Goal: Task Accomplishment & Management: Use online tool/utility

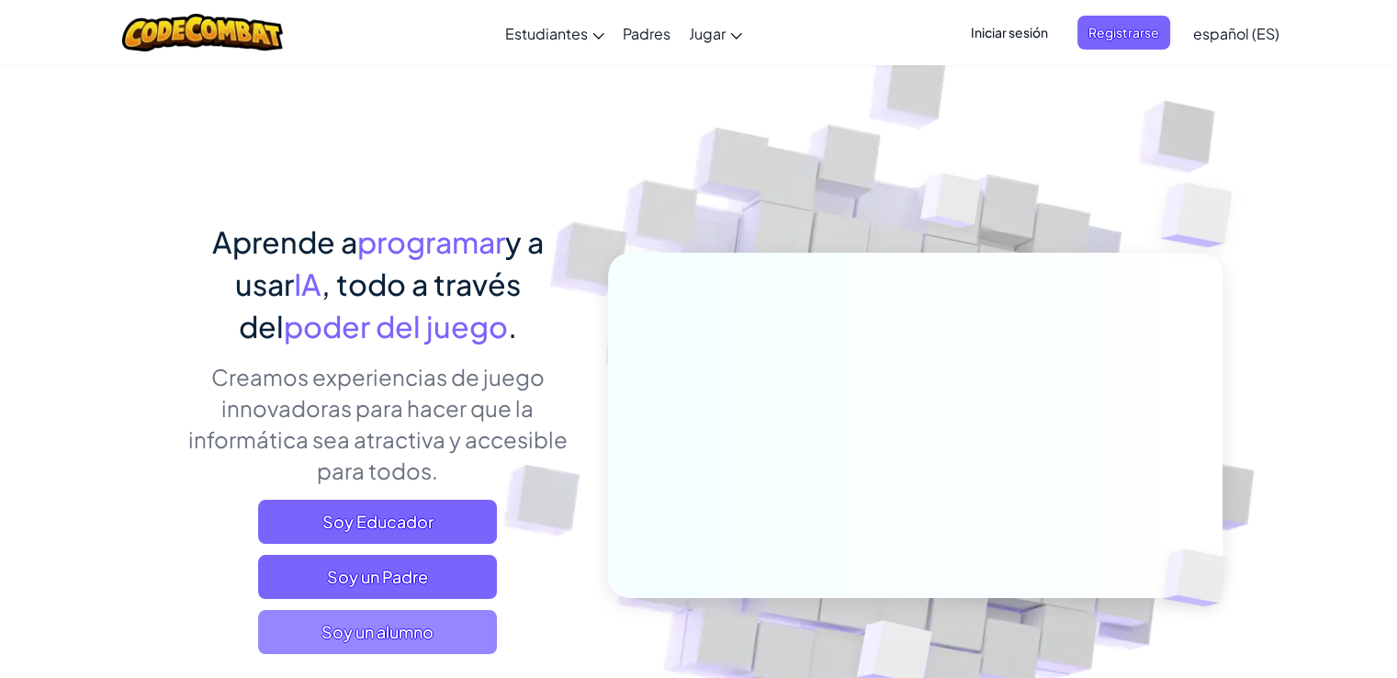
click at [395, 635] on span "Soy un alumno" at bounding box center [377, 632] width 239 height 44
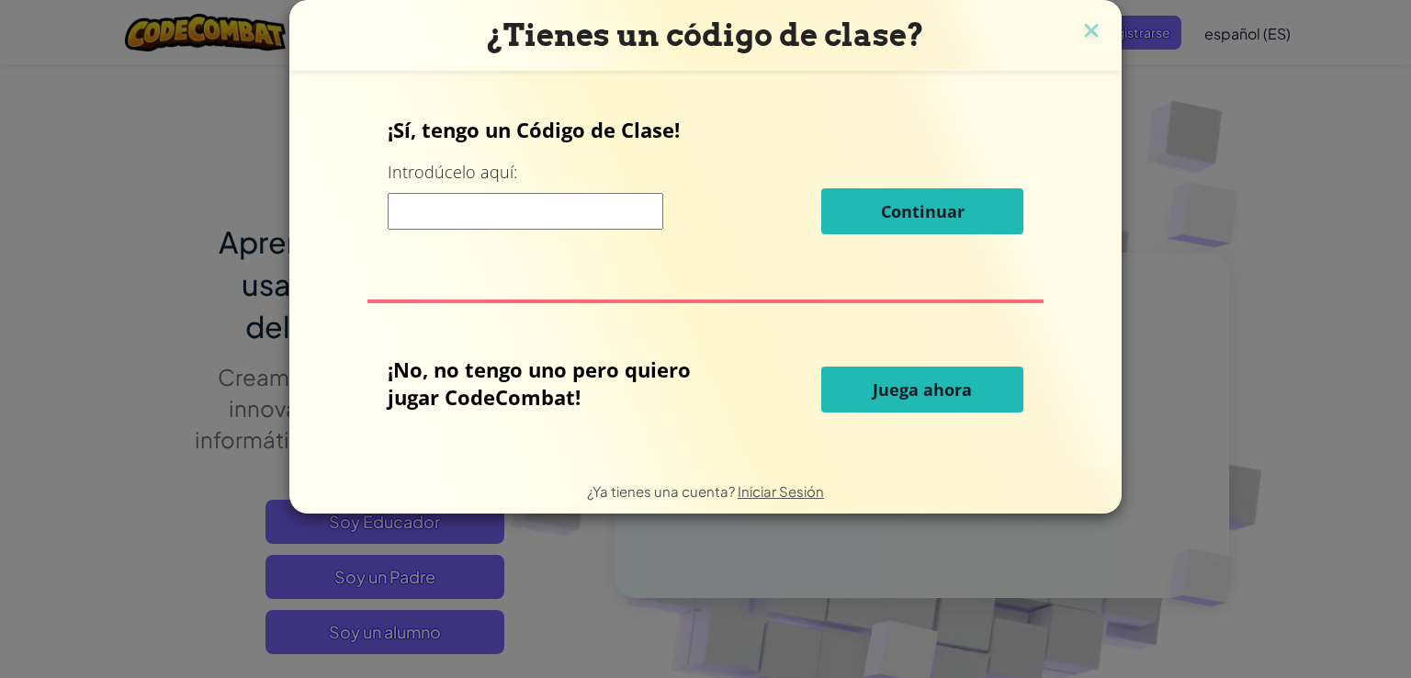
click at [524, 210] on input at bounding box center [526, 211] width 276 height 37
type input "c++"
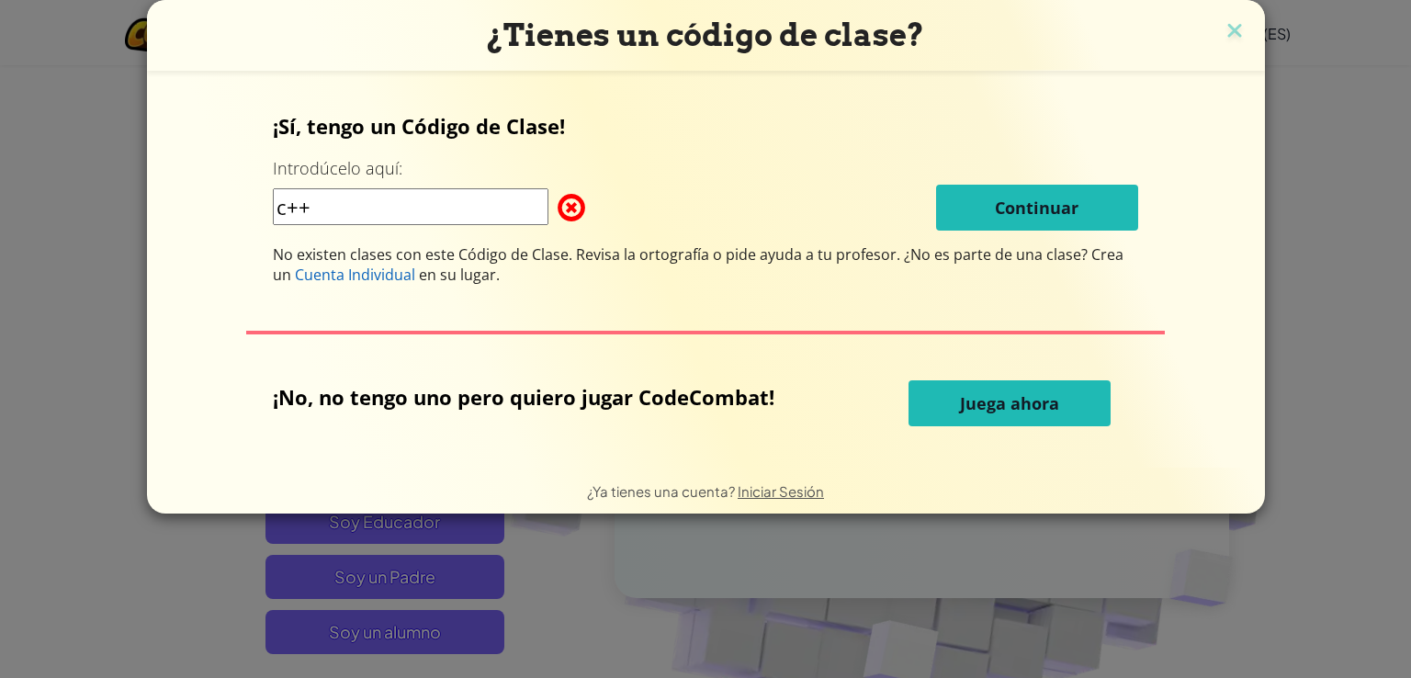
drag, startPoint x: 533, startPoint y: 206, endPoint x: 226, endPoint y: 214, distance: 306.8
click at [226, 214] on div "¡Sí, tengo un Código de Clase! Introdúcelo aquí: c++ Continuar No existen clase…" at bounding box center [705, 269] width 1081 height 360
click at [973, 396] on span "Juega ahora" at bounding box center [1009, 403] width 99 height 22
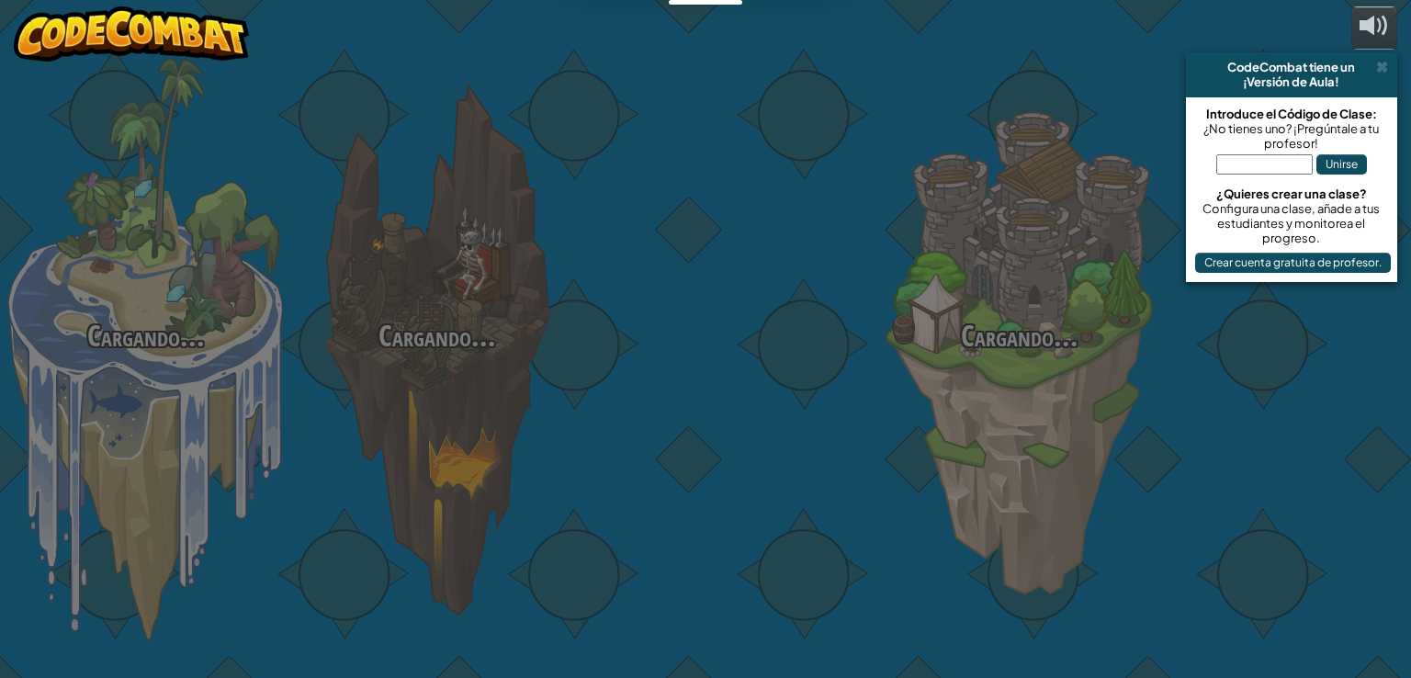
select select "es-ES"
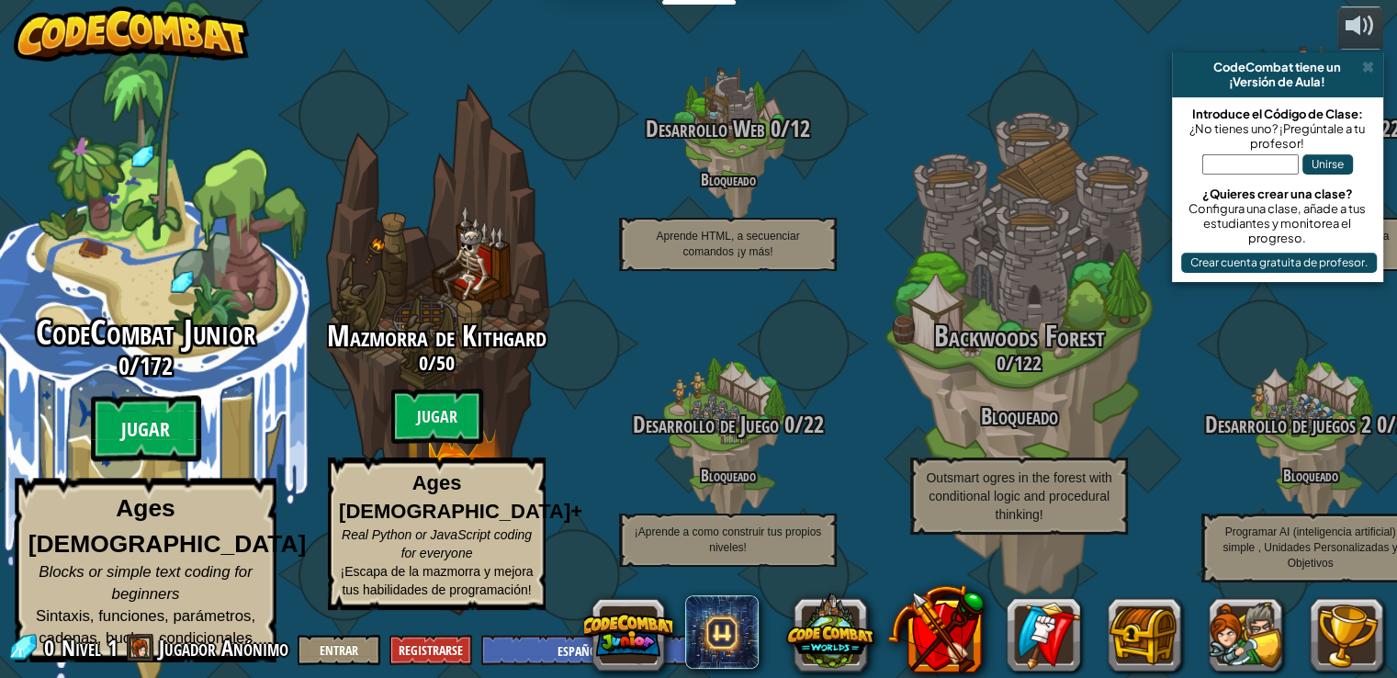
click at [121, 427] on btn "Jugar" at bounding box center [146, 429] width 110 height 66
select select "es-ES"
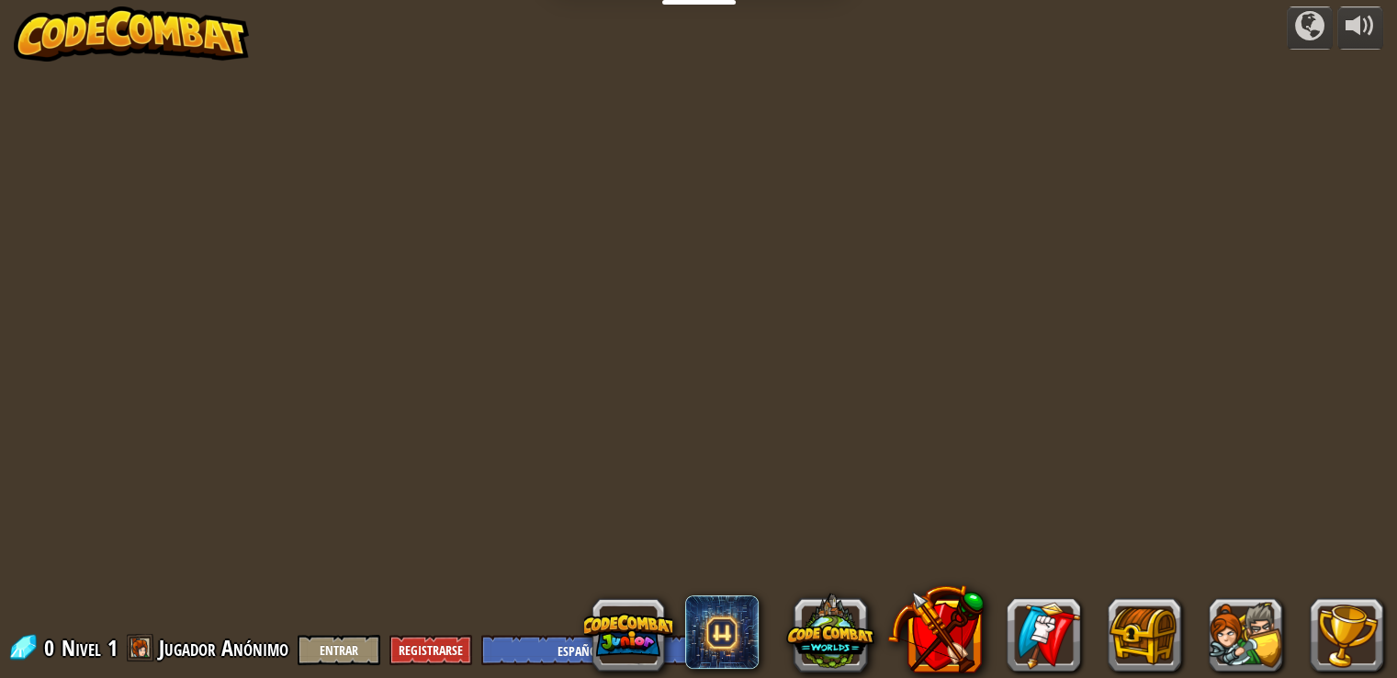
select select "es-ES"
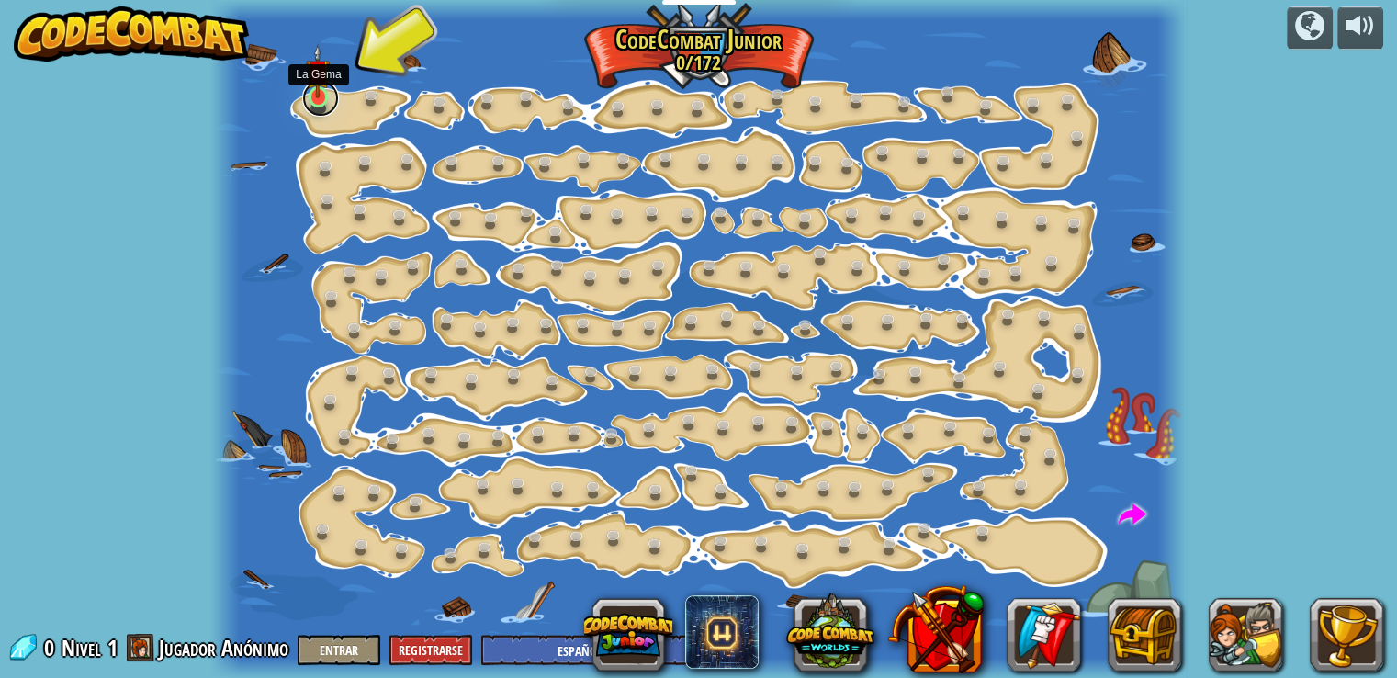
click at [320, 98] on link at bounding box center [320, 98] width 37 height 37
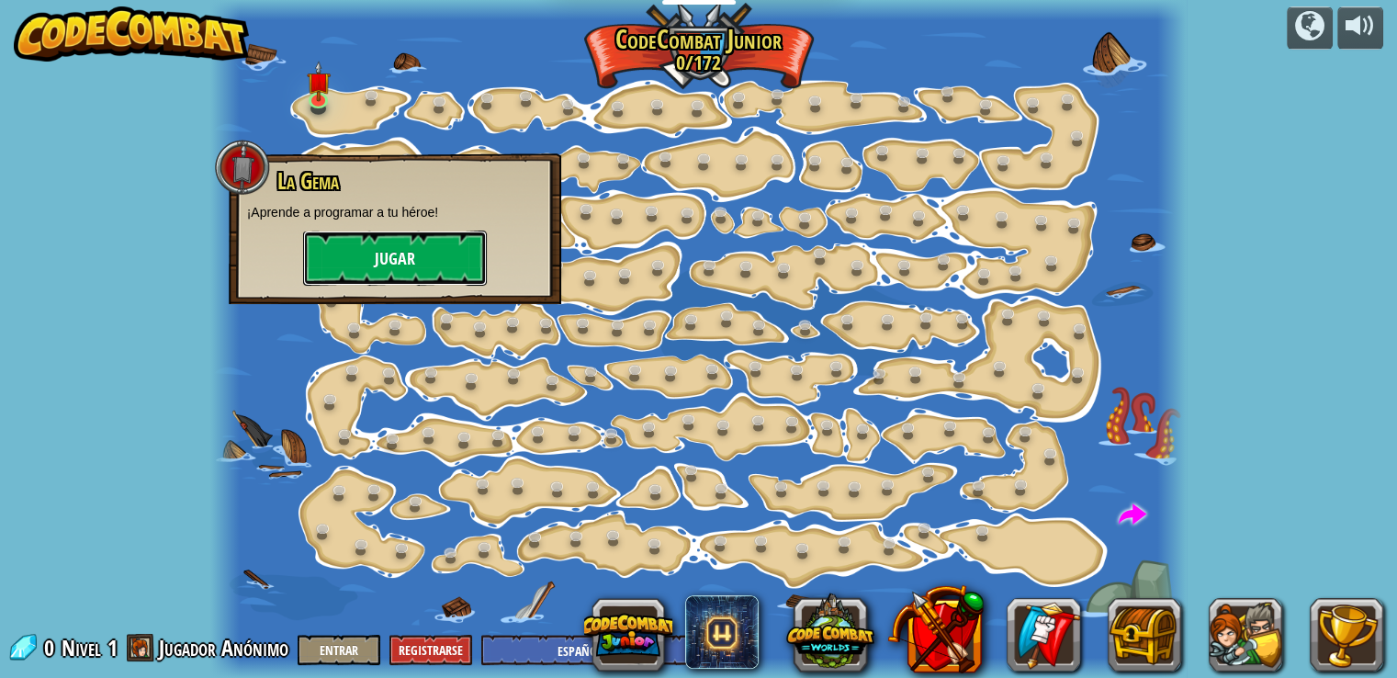
click at [422, 258] on button "Jugar" at bounding box center [395, 258] width 184 height 55
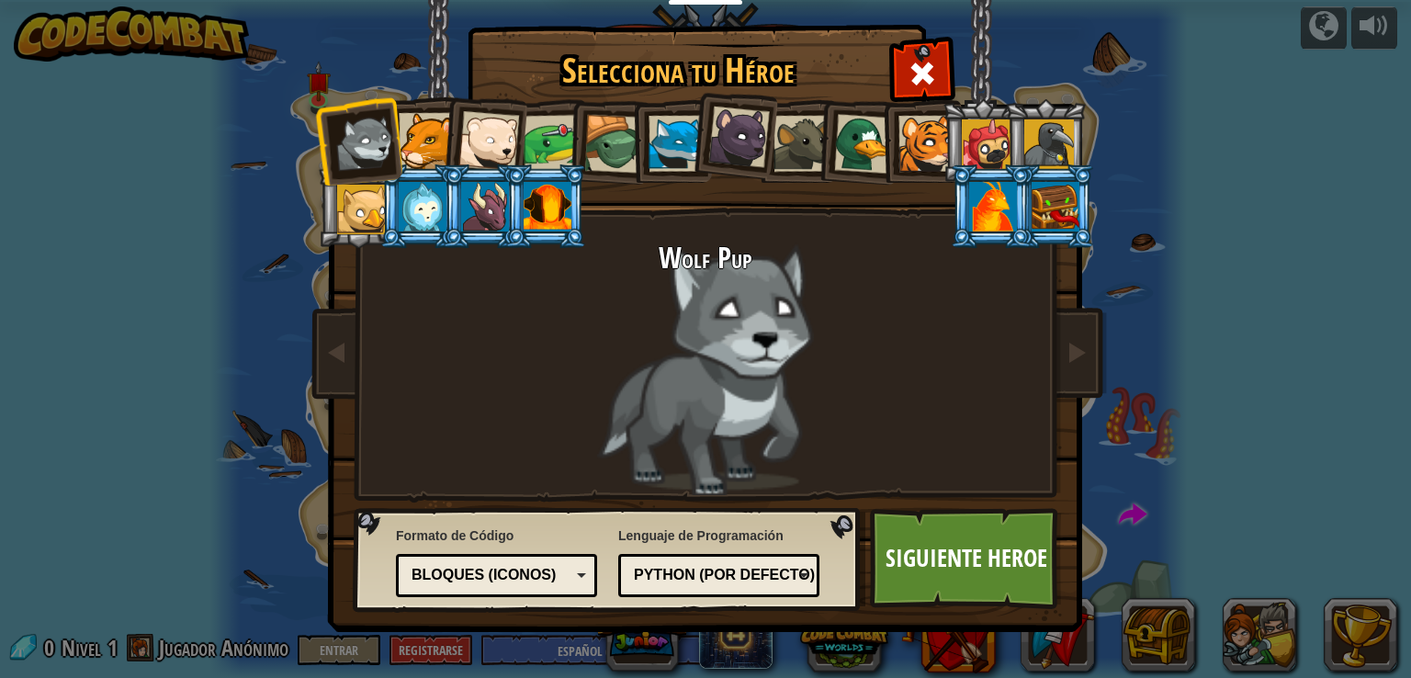
click at [427, 147] on div at bounding box center [427, 141] width 56 height 56
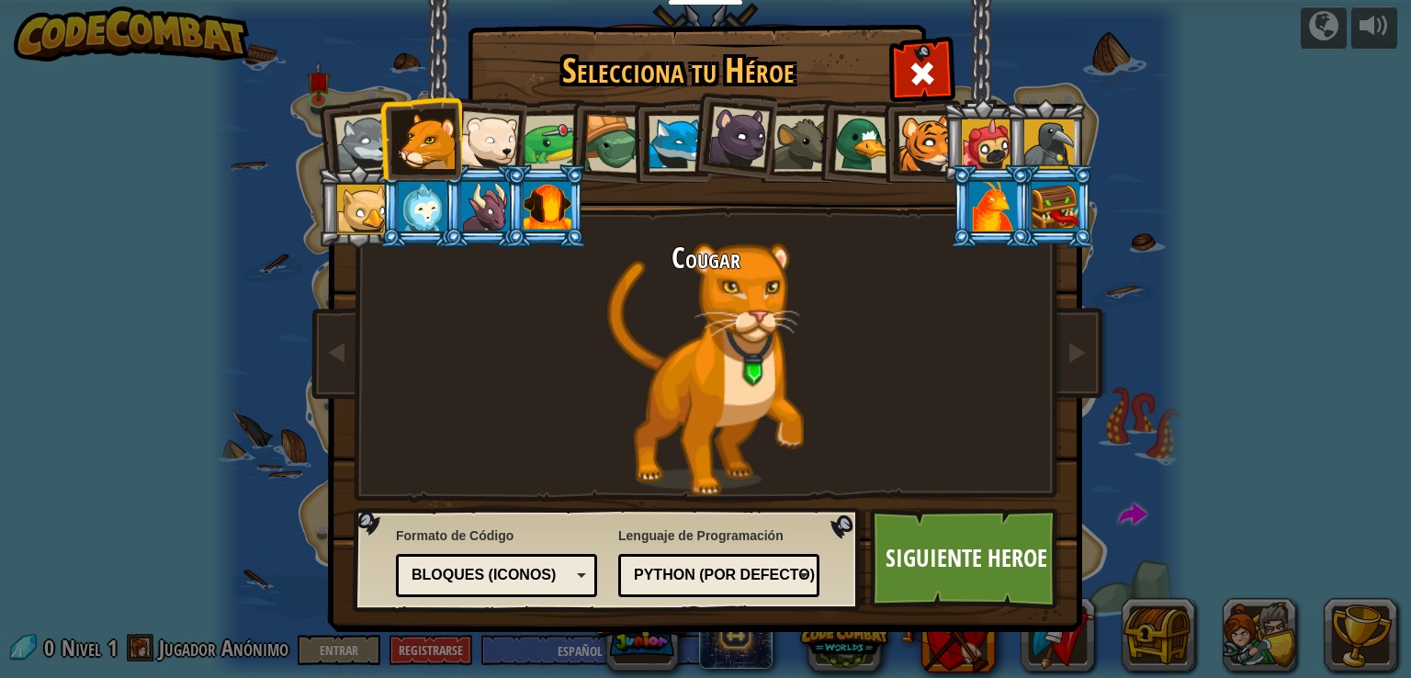
click at [554, 566] on div "Bloques (iconos)" at bounding box center [490, 575] width 159 height 21
click at [696, 573] on div "Python (Por defecto)" at bounding box center [713, 575] width 159 height 21
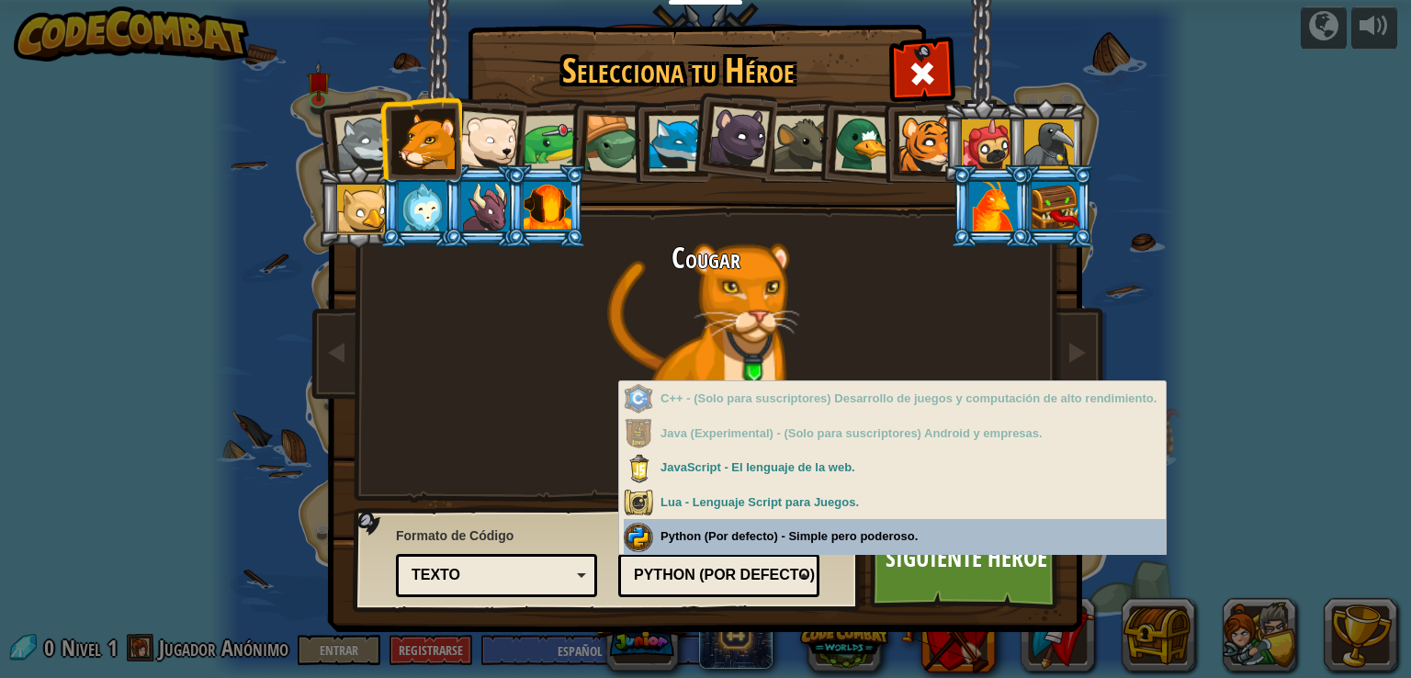
click at [781, 538] on div "Lenguaje de Programación Python (Por defecto) JavaScript Lua C++ Java (Experime…" at bounding box center [718, 559] width 201 height 75
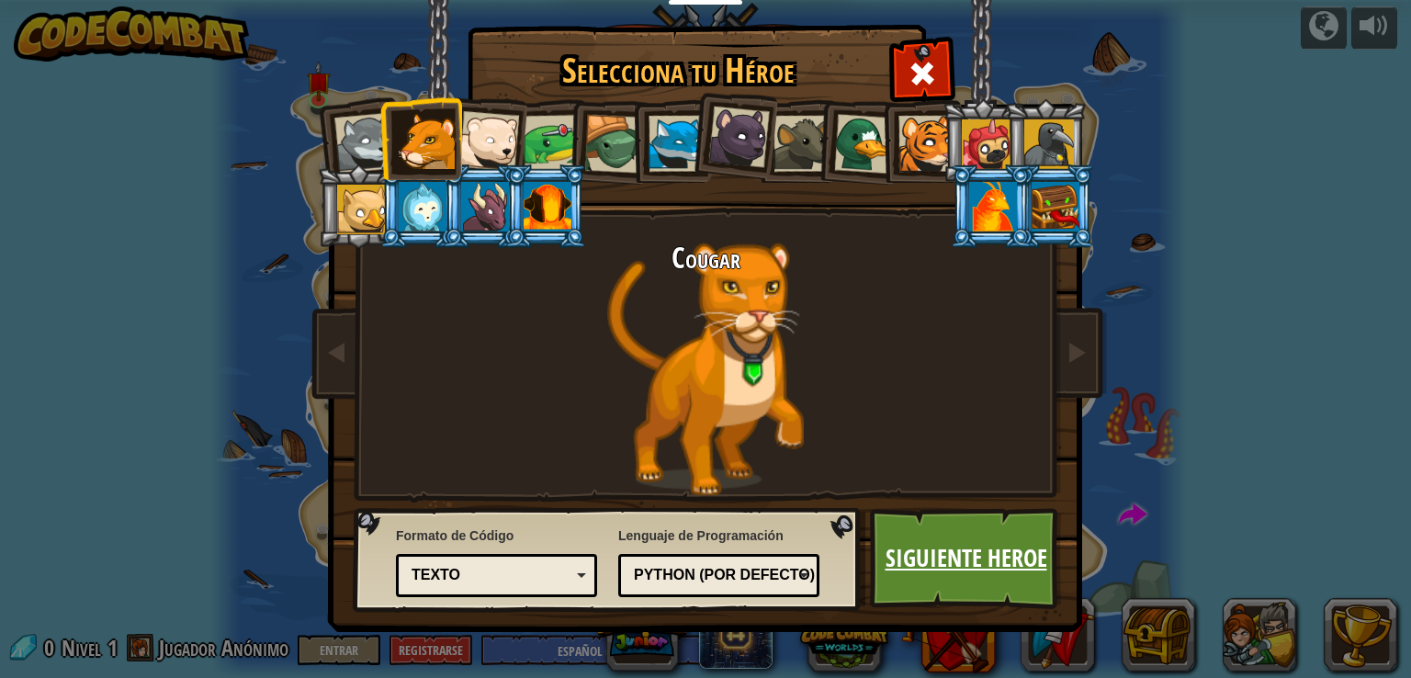
click at [950, 534] on link "Siguiente Heroe" at bounding box center [966, 558] width 192 height 101
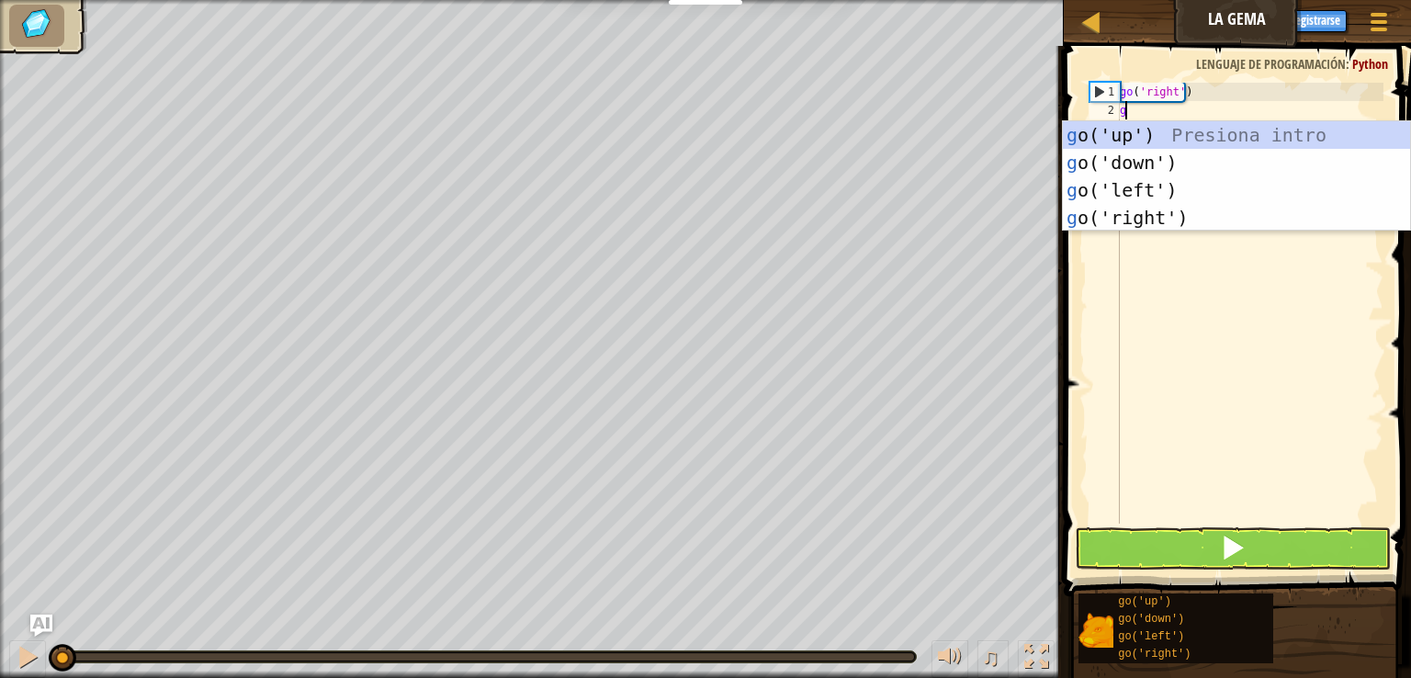
scroll to position [8, 0]
type textarea "go"
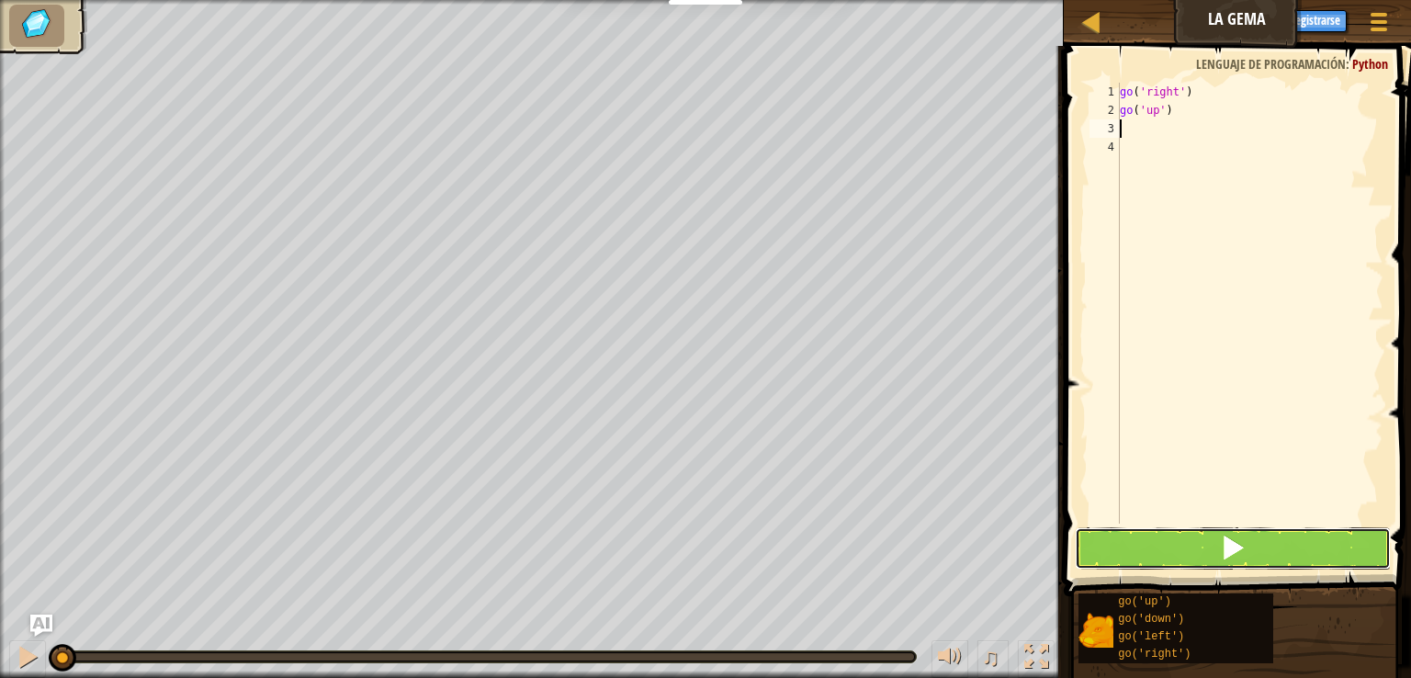
click at [1264, 546] on button at bounding box center [1232, 548] width 316 height 42
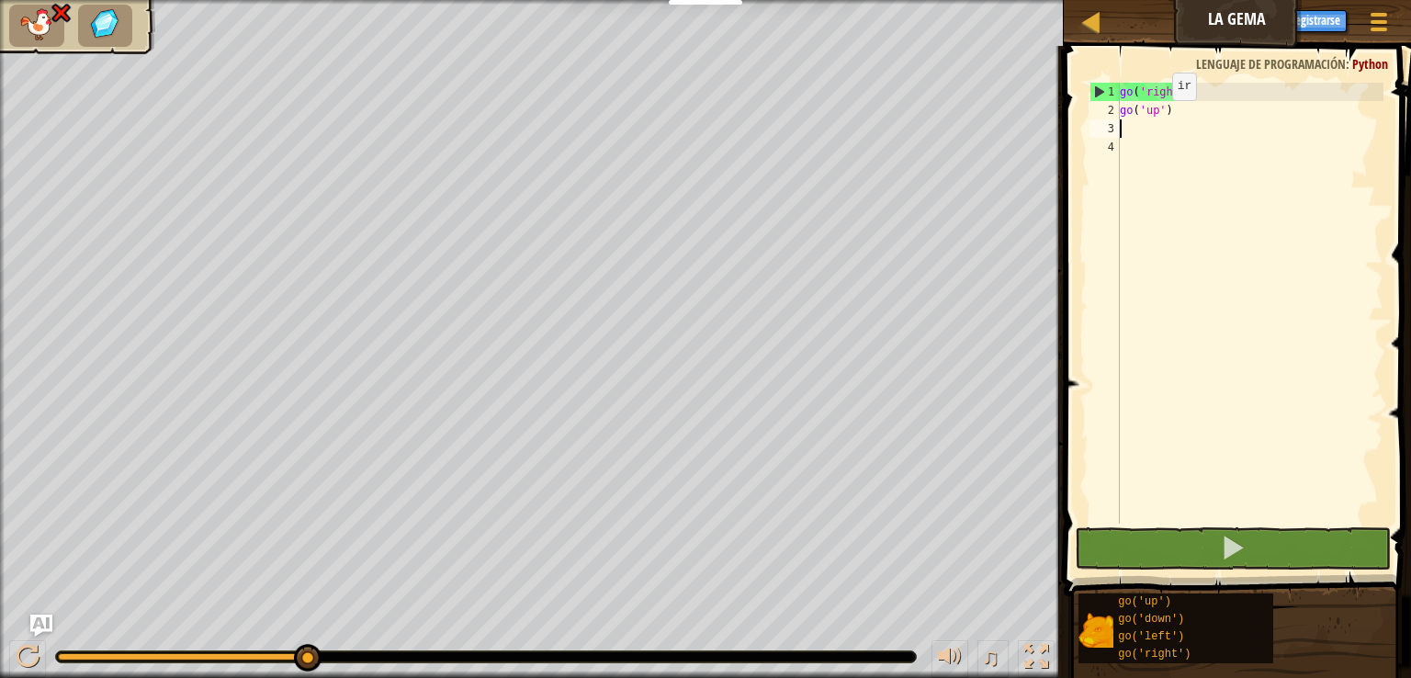
click at [1154, 116] on div "go ( 'right' ) go ( 'up' )" at bounding box center [1249, 322] width 267 height 478
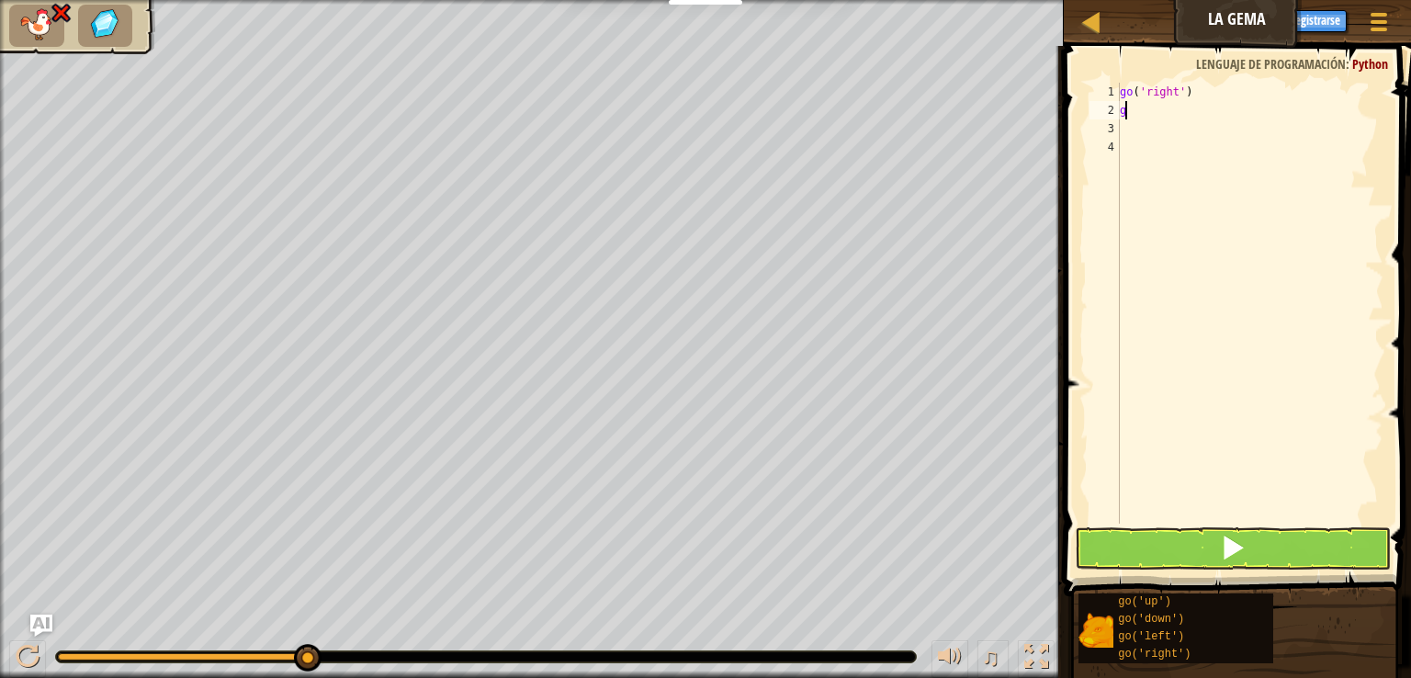
type textarea "go"
click at [1238, 552] on span at bounding box center [1233, 547] width 26 height 26
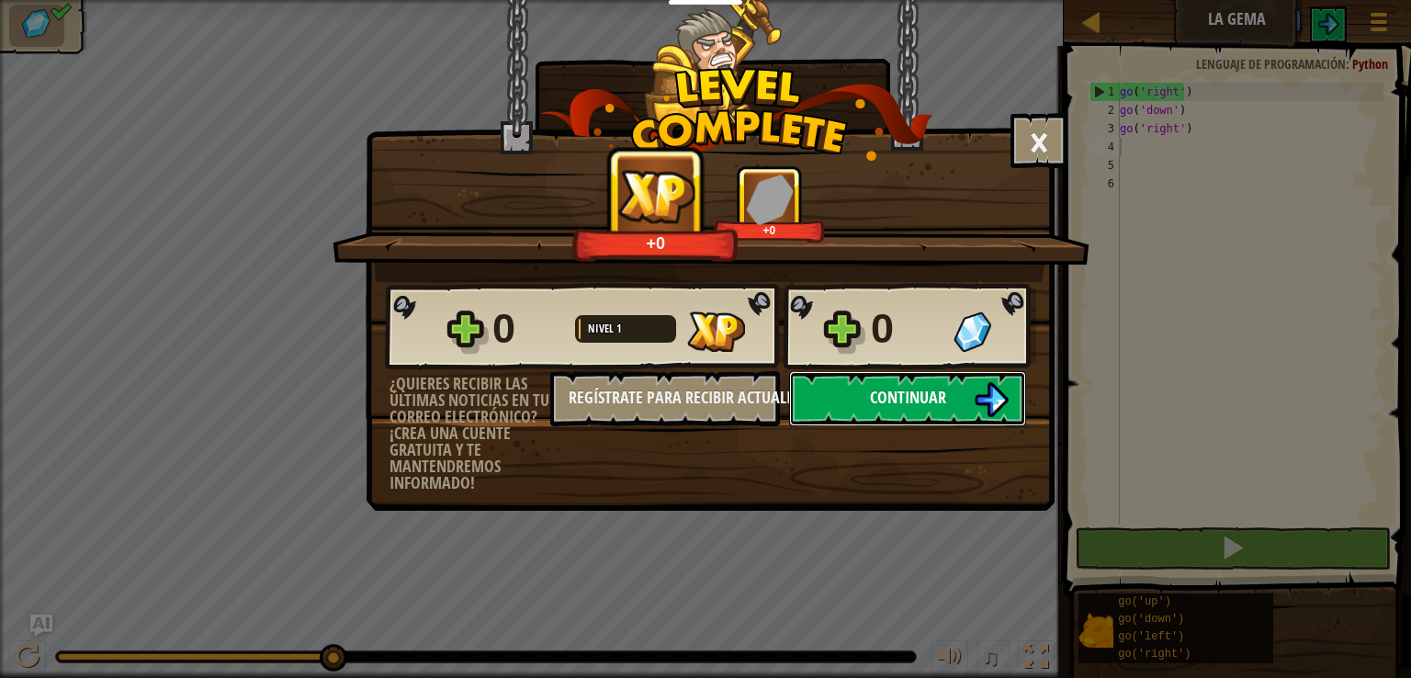
click at [897, 400] on span "Continuar" at bounding box center [908, 397] width 76 height 23
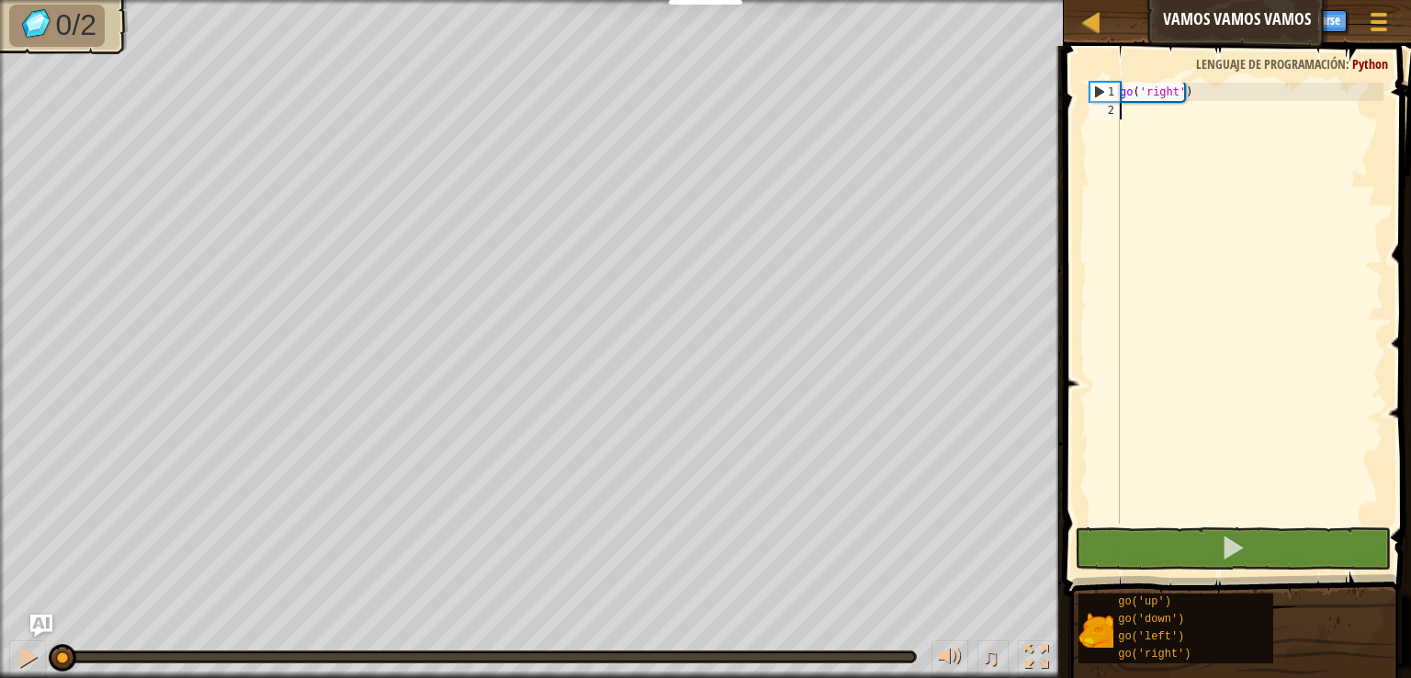
scroll to position [8, 0]
type textarea "go"
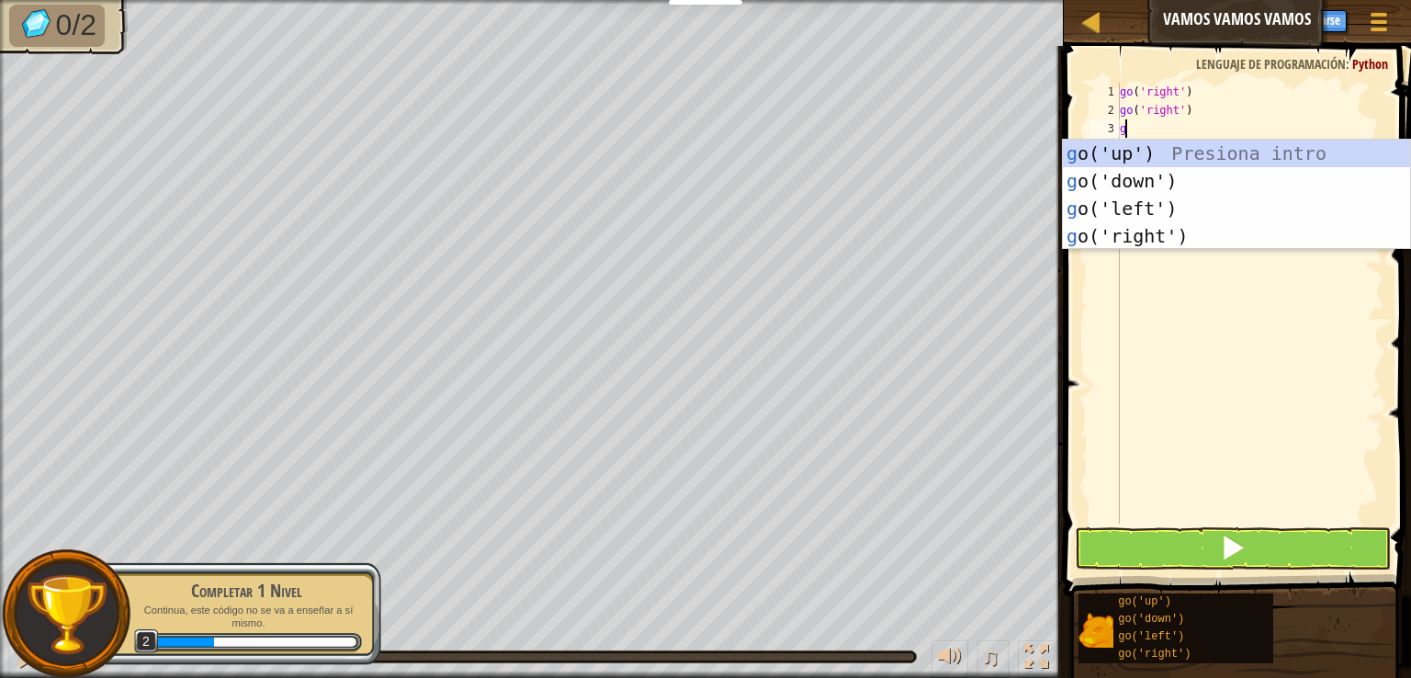
type textarea "go"
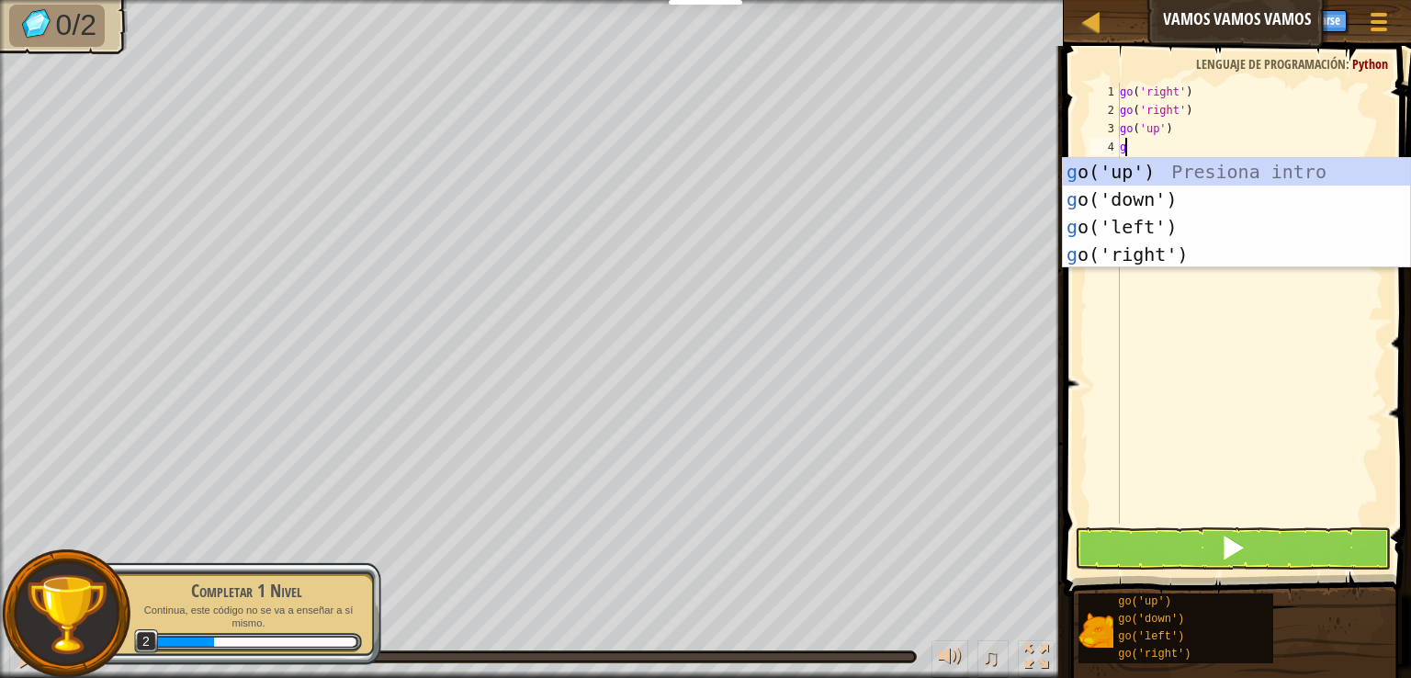
type textarea "go"
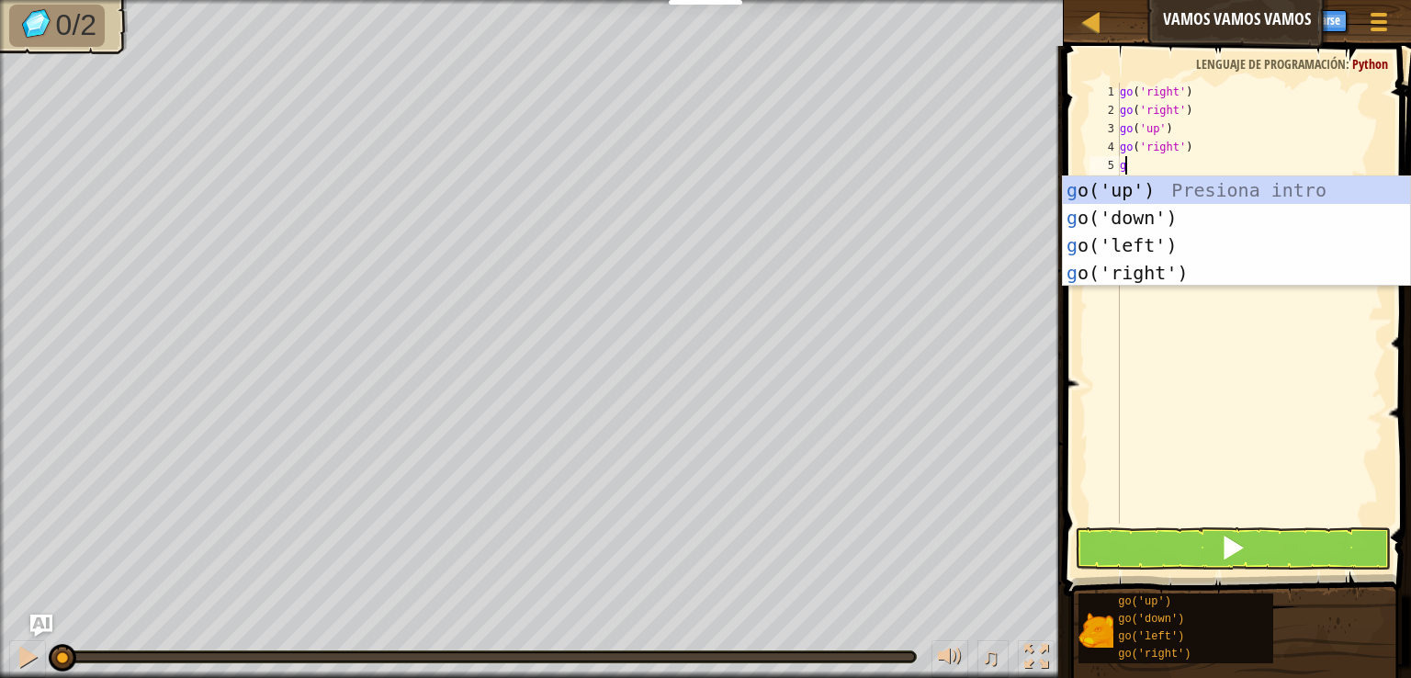
type textarea "go"
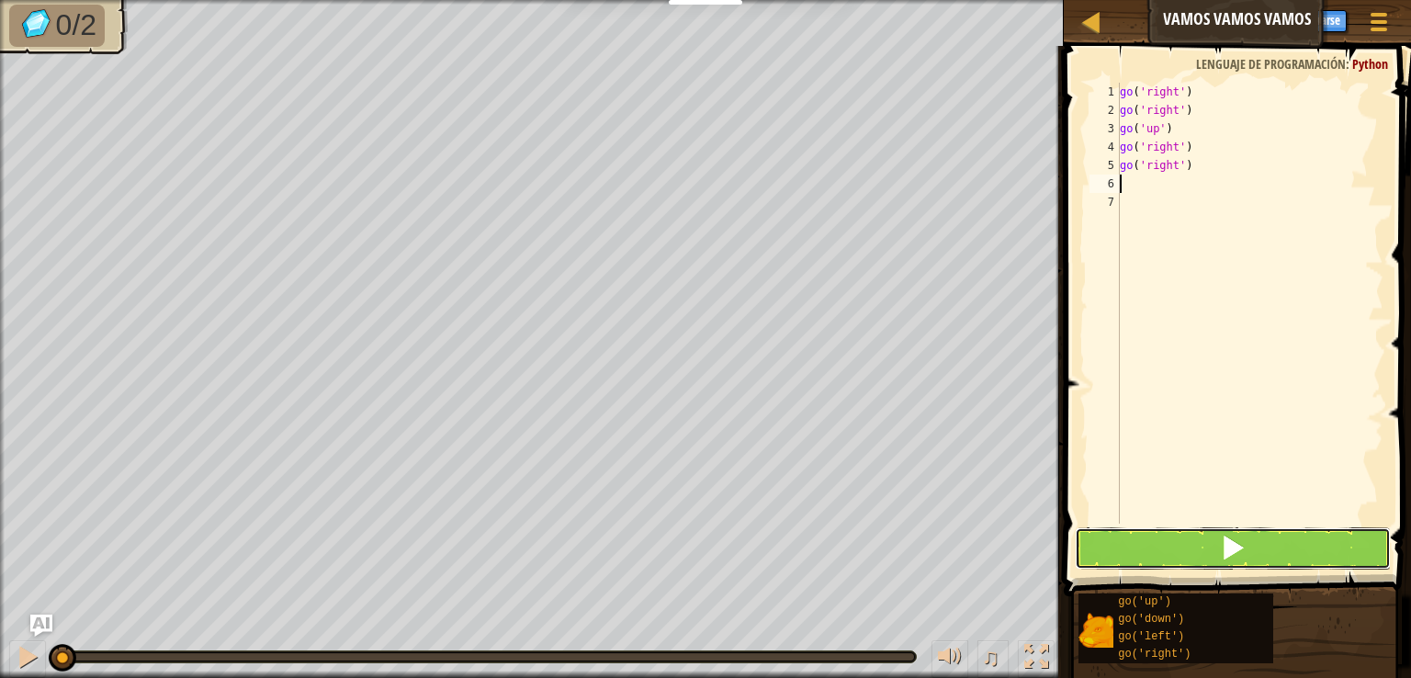
click at [1205, 559] on button at bounding box center [1232, 548] width 316 height 42
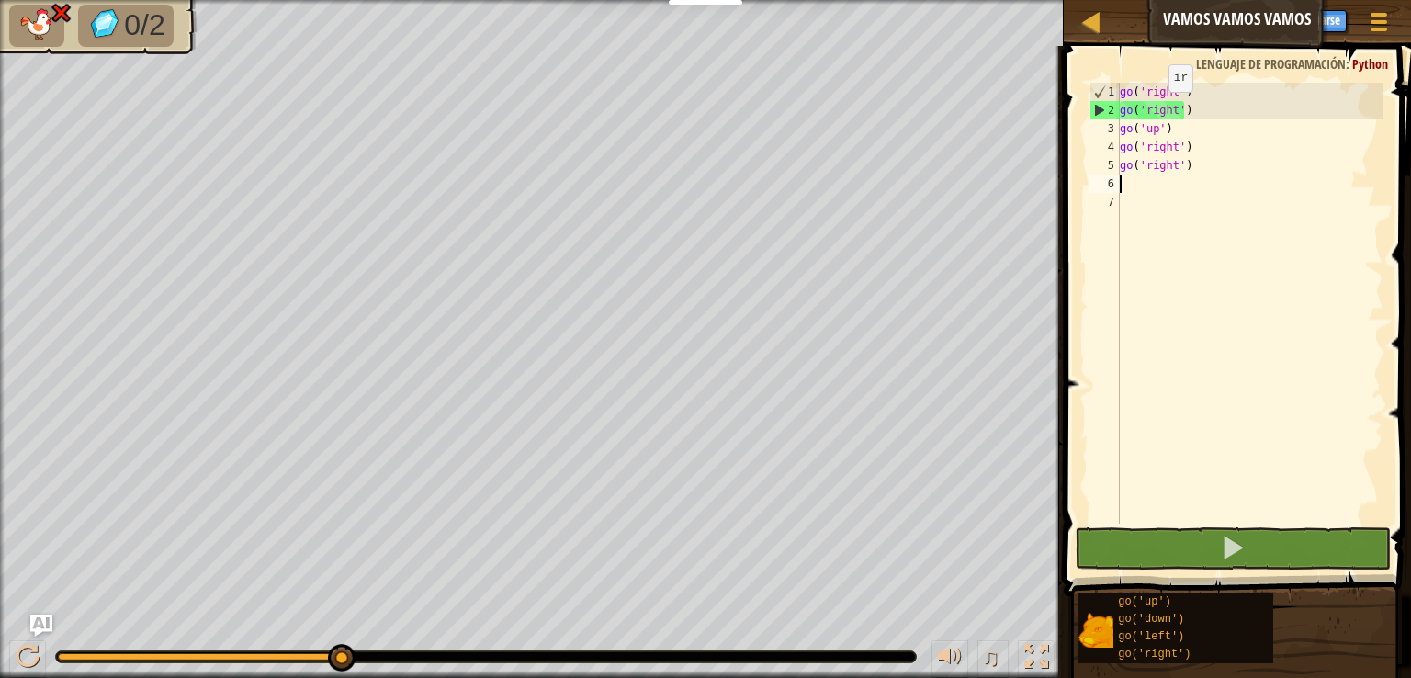
click at [1153, 110] on div "go ( 'right' ) go ( 'right' ) go ( 'up' ) go ( 'right' ) go ( 'right' )" at bounding box center [1249, 322] width 267 height 478
type textarea "go('right')"
drag, startPoint x: 1168, startPoint y: 110, endPoint x: 1152, endPoint y: 110, distance: 16.5
click at [1152, 110] on div "go ( 'right' ) go ( 'right' ) go ( 'up' ) go ( 'right' ) go ( 'right' )" at bounding box center [1249, 322] width 267 height 478
click at [1162, 111] on div "go ( 'right' ) go ( 'right' ) go ( 'up' ) go ( 'right' ) go ( 'right' )" at bounding box center [1249, 303] width 267 height 441
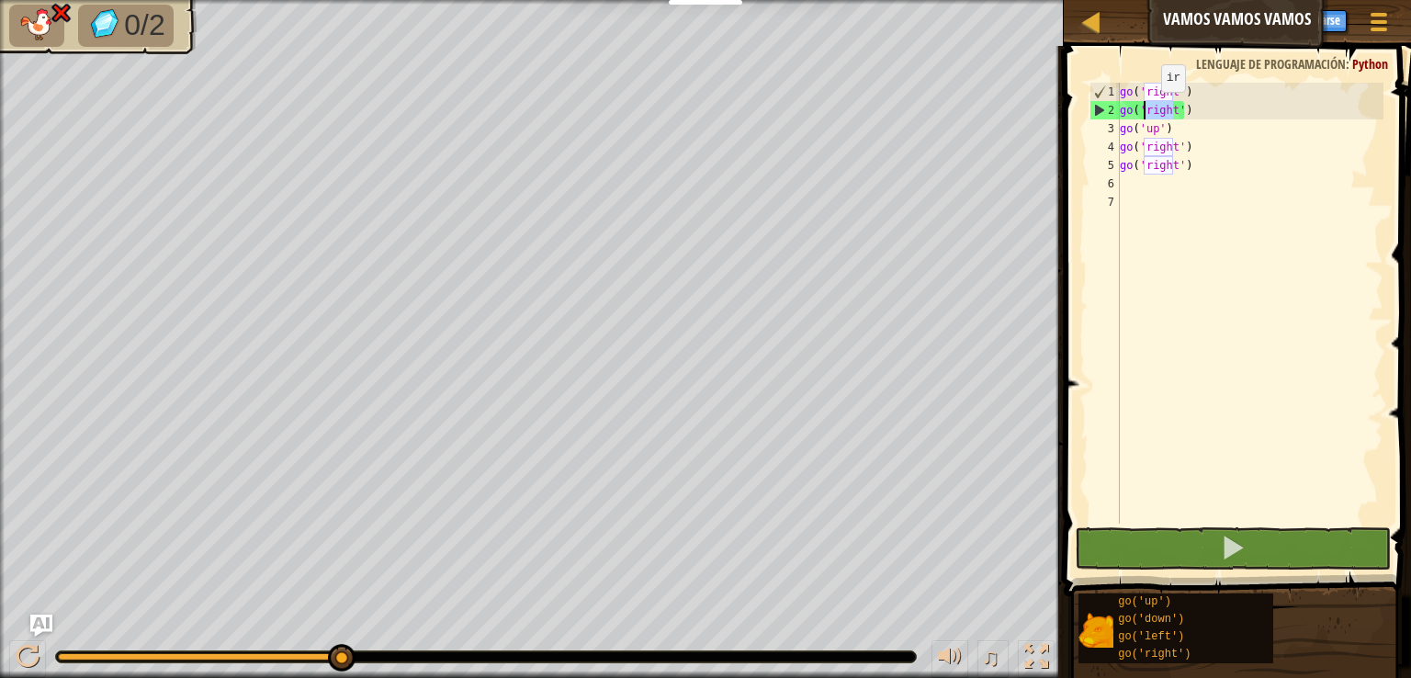
drag, startPoint x: 1171, startPoint y: 111, endPoint x: 1144, endPoint y: 110, distance: 26.6
click at [1144, 110] on div "go ( 'right' ) go ( 'right' ) go ( 'up' ) go ( 'right' ) go ( 'right' )" at bounding box center [1249, 322] width 267 height 478
click at [1190, 108] on div "go ( 'right' ) go ( 'right' ) go ( 'up' ) go ( 'right' ) go ( 'right' )" at bounding box center [1249, 322] width 267 height 478
drag, startPoint x: 1191, startPoint y: 107, endPoint x: 1118, endPoint y: 118, distance: 74.3
click at [1118, 118] on div "go('right') 1 2 3 4 5 6 7 go ( 'right' ) go ( 'right' ) go ( 'up' ) go ( 'right…" at bounding box center [1234, 303] width 298 height 441
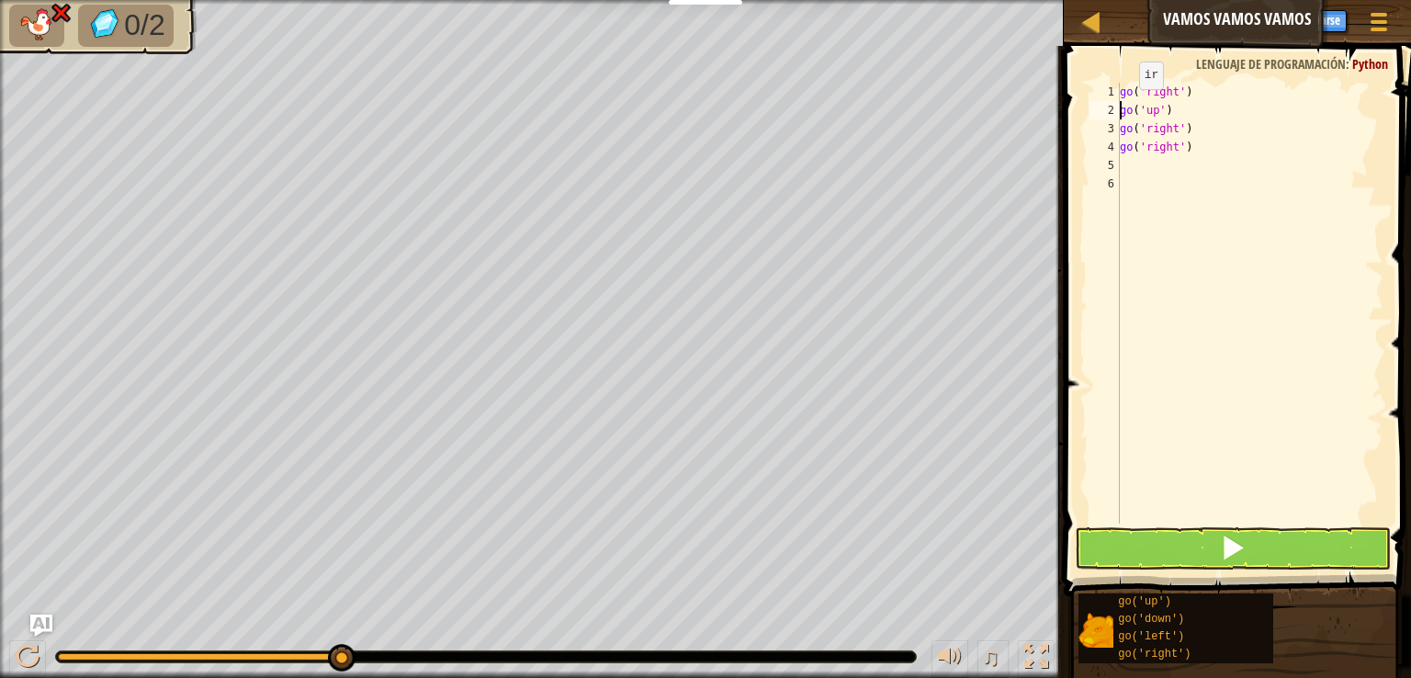
type textarea "go('up')"
click at [1209, 552] on button at bounding box center [1232, 548] width 316 height 42
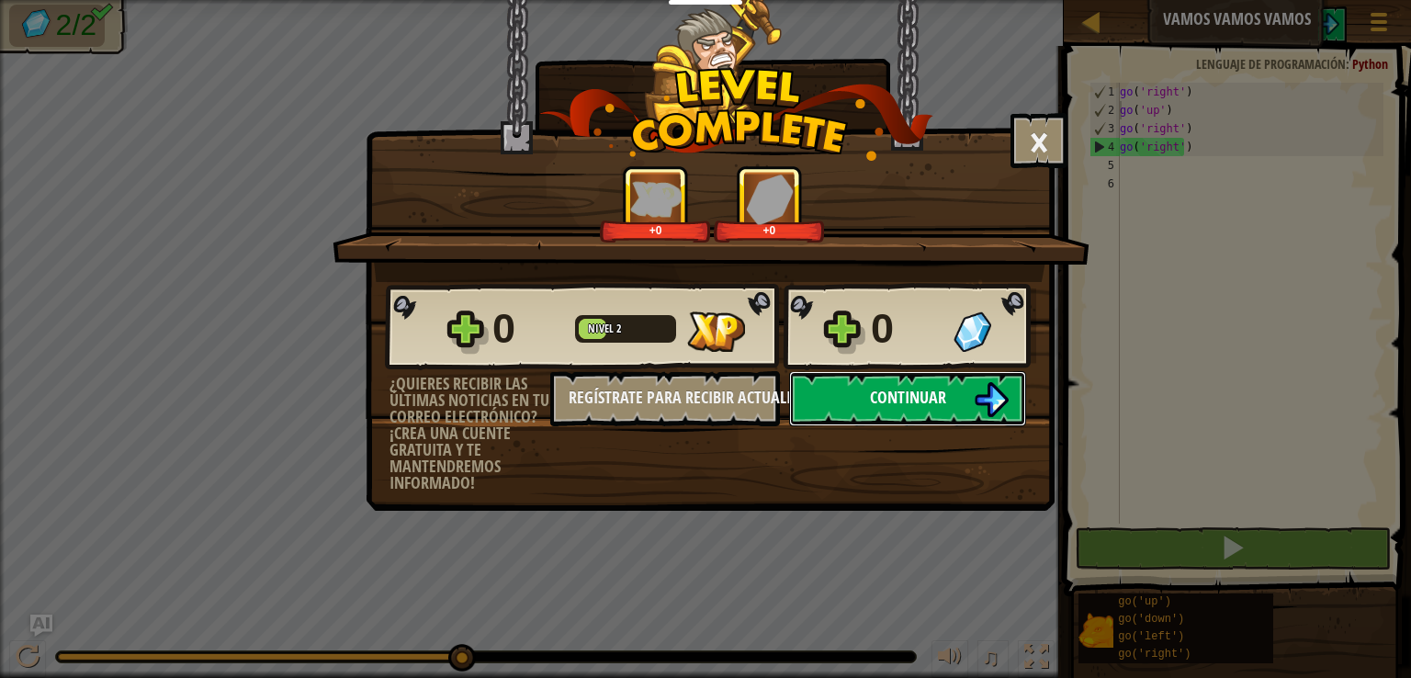
click at [920, 401] on span "Continuar" at bounding box center [908, 397] width 76 height 23
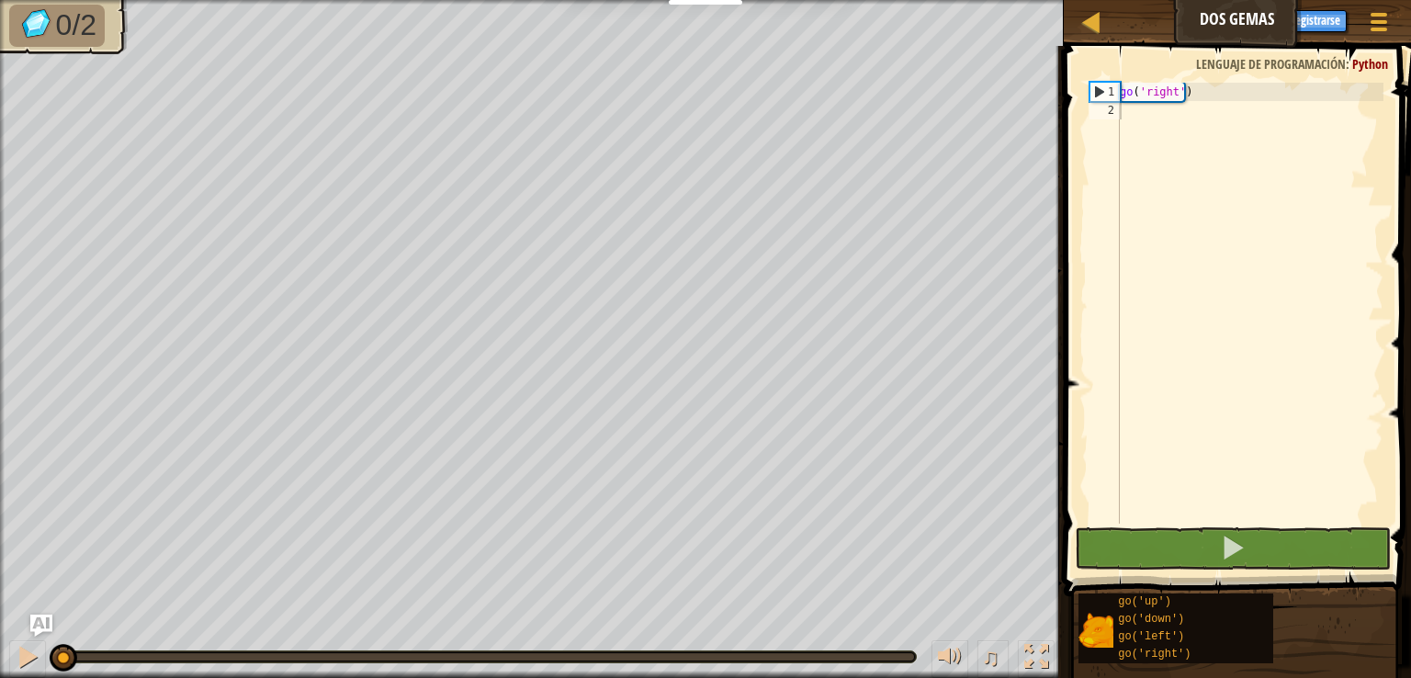
click at [1127, 28] on div "Mapa Dos gemas Menú del Juego Registrarse Ask AI" at bounding box center [1236, 23] width 347 height 46
click at [1090, 19] on div at bounding box center [1090, 21] width 23 height 23
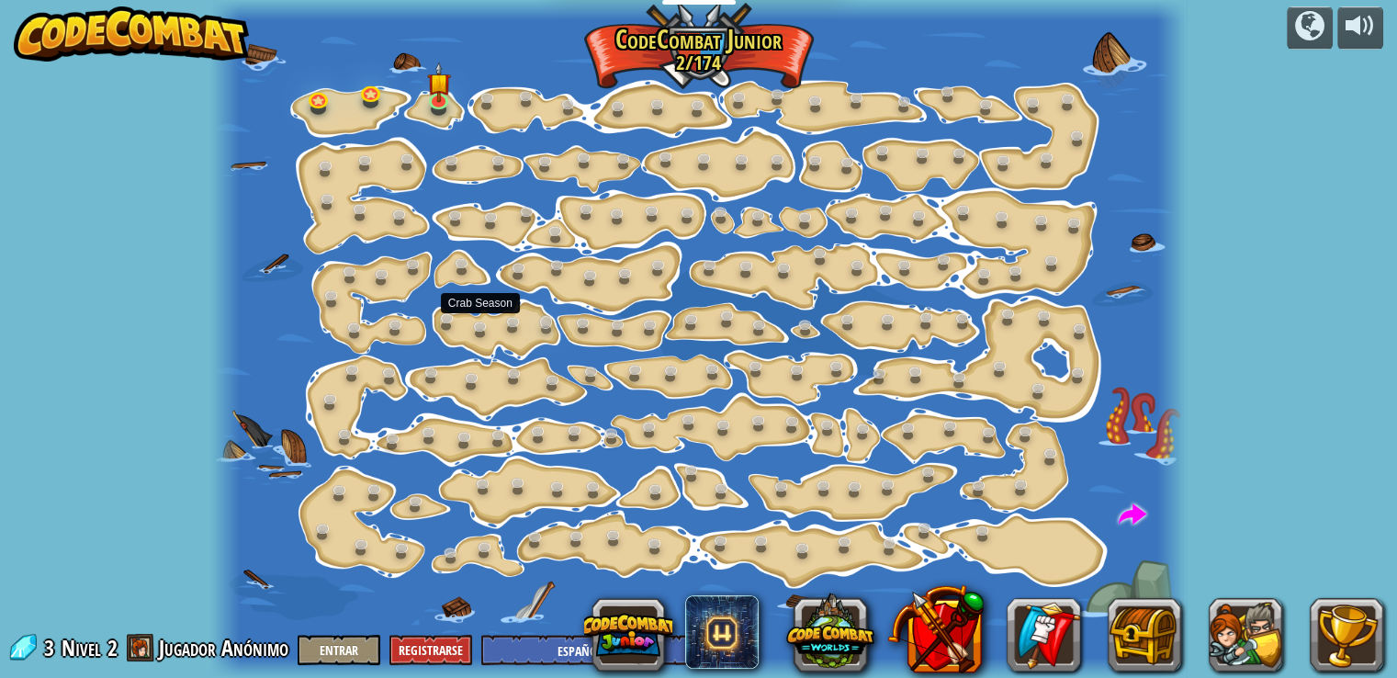
select select "es-ES"
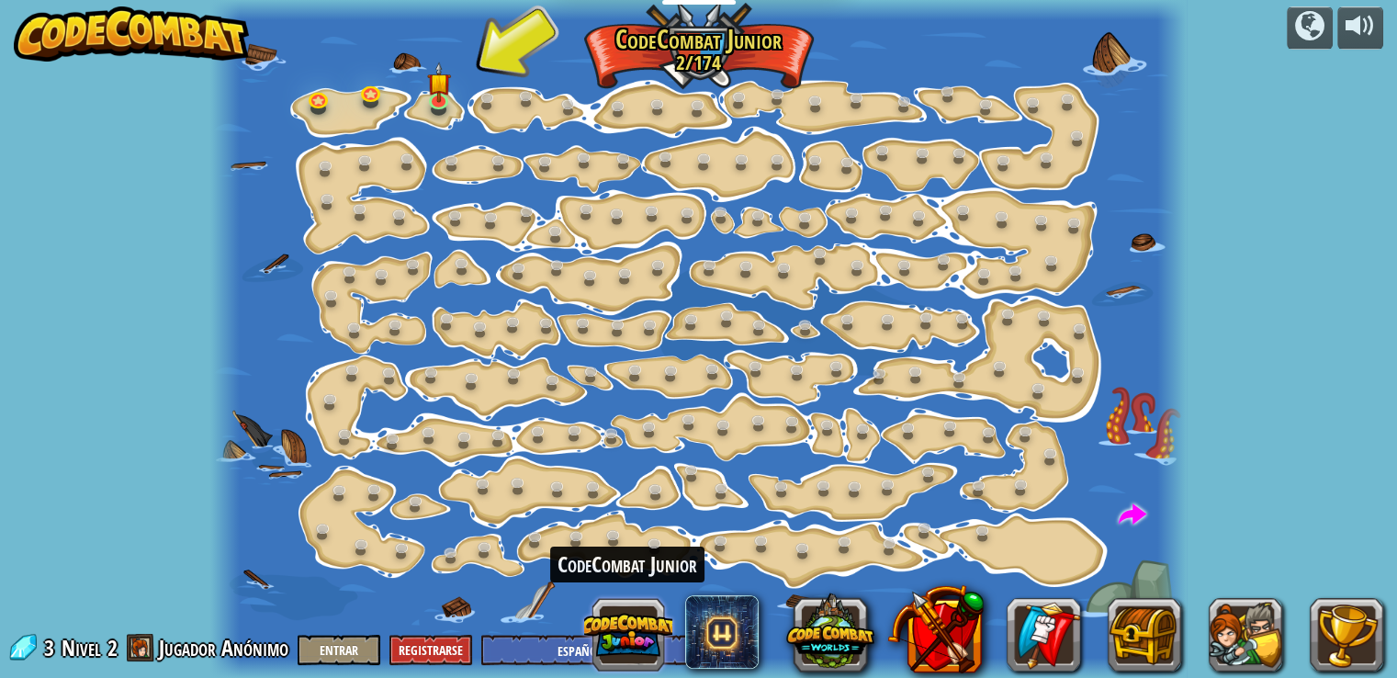
click at [635, 624] on button at bounding box center [628, 634] width 88 height 88
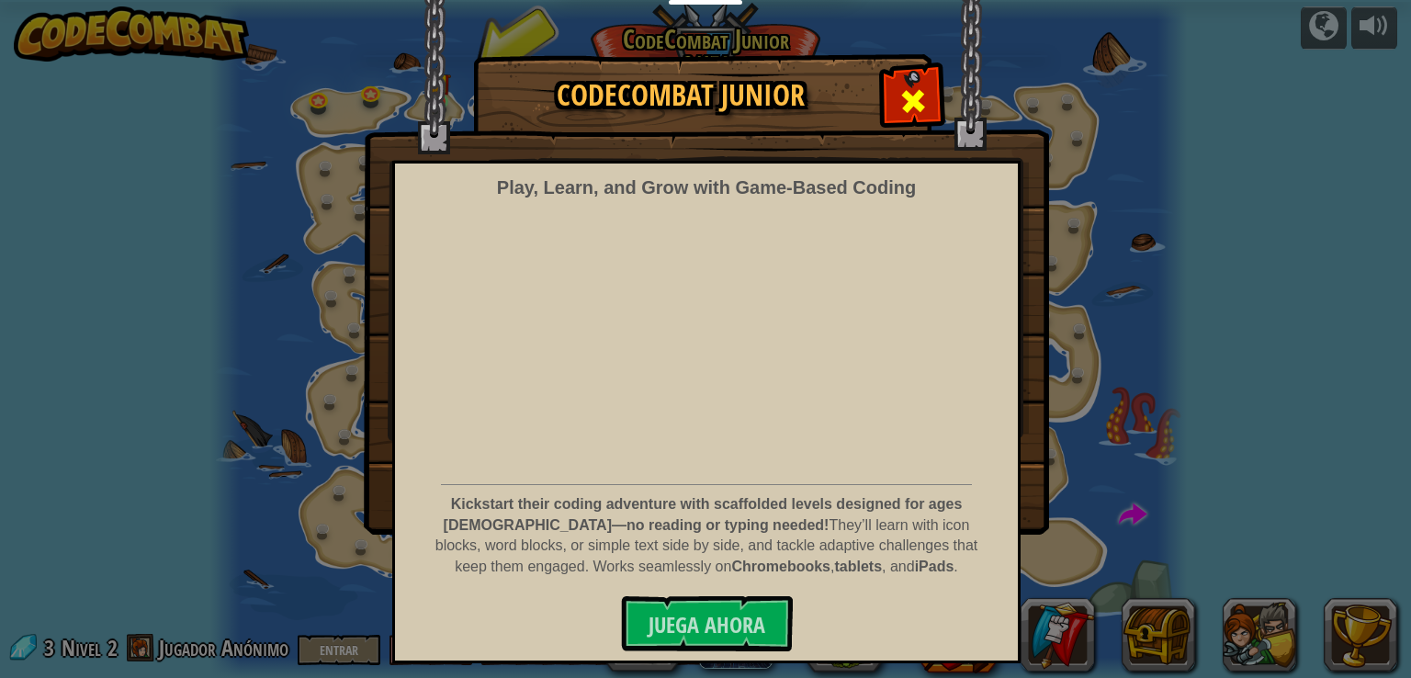
click at [922, 98] on span at bounding box center [912, 100] width 29 height 29
